Goal: Information Seeking & Learning: Learn about a topic

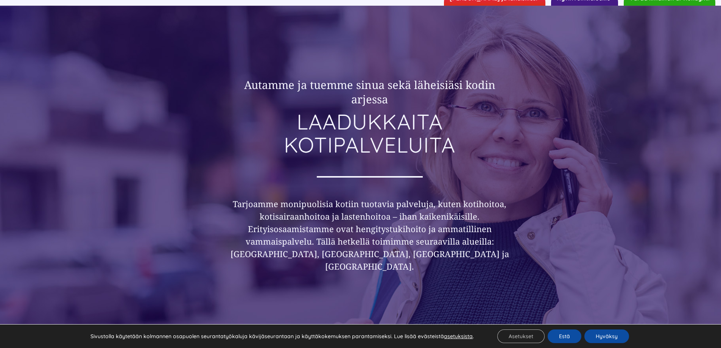
scroll to position [76, 0]
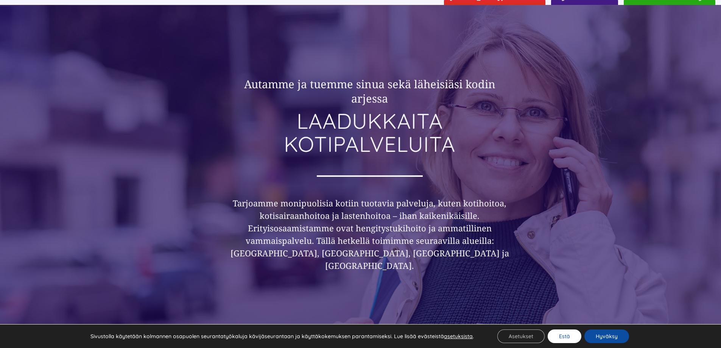
drag, startPoint x: 563, startPoint y: 338, endPoint x: 571, endPoint y: 320, distance: 19.3
click at [563, 337] on button "Estä" at bounding box center [565, 336] width 34 height 14
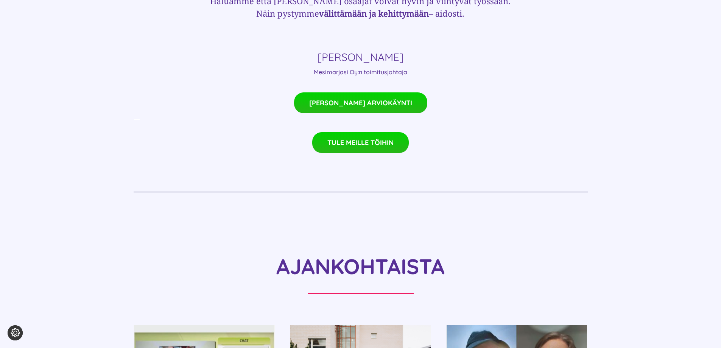
scroll to position [606, 0]
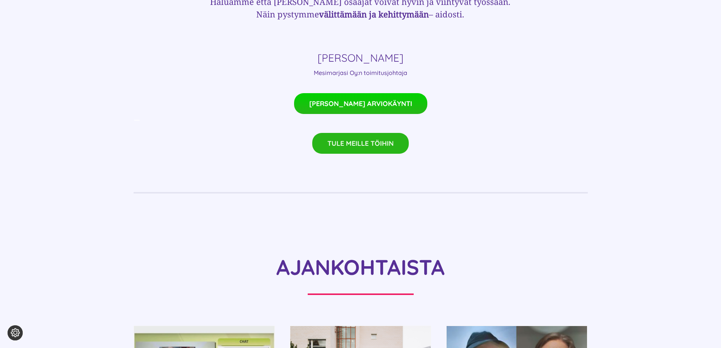
click at [353, 139] on span "TULE MEILLE TÖIHIN" at bounding box center [361, 143] width 66 height 8
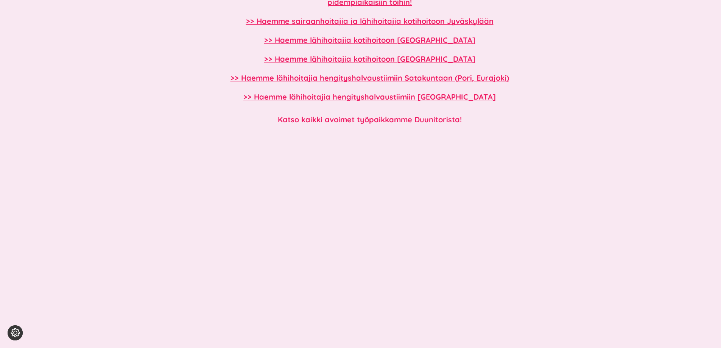
scroll to position [720, 0]
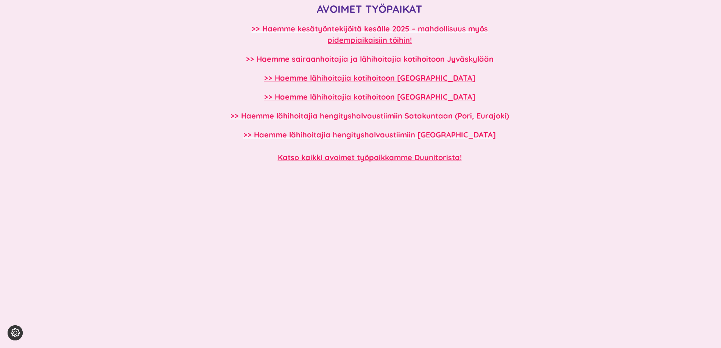
click at [372, 57] on b ">> Haemme sairaanhoitajia ja lähihoitajia kotihoitoon Jyväskylään" at bounding box center [370, 58] width 248 height 9
